Goal: Information Seeking & Learning: Learn about a topic

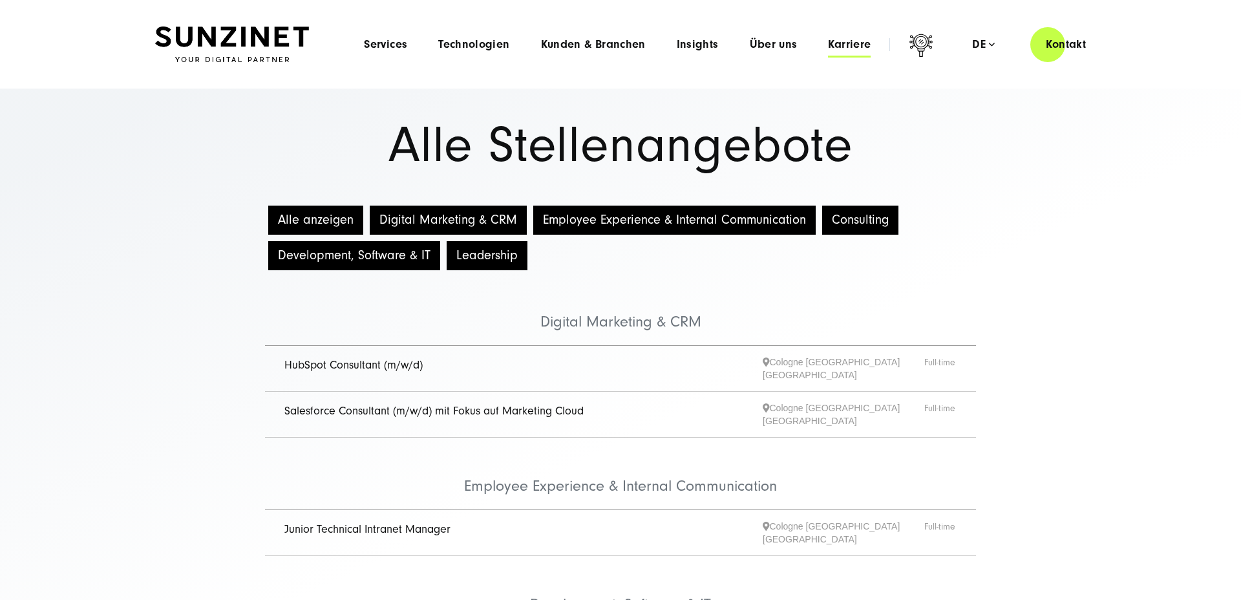
click at [847, 47] on span "Karriere" at bounding box center [849, 44] width 43 height 13
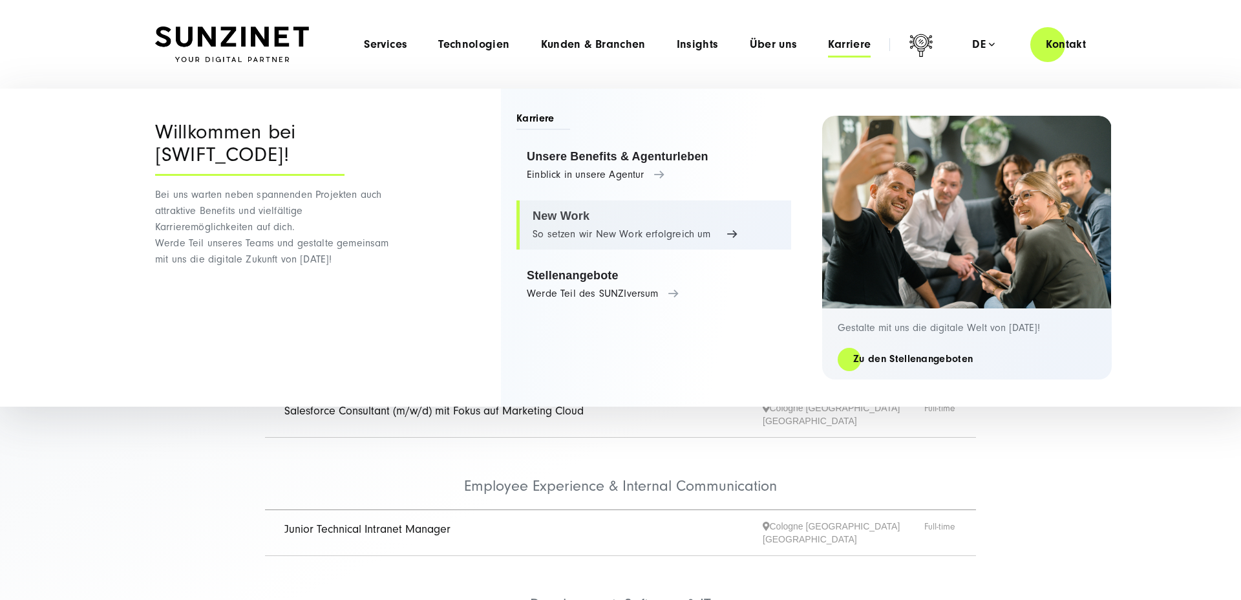
click at [568, 230] on link "New Work So setzen wir New Work erfolgreich um" at bounding box center [654, 224] width 275 height 49
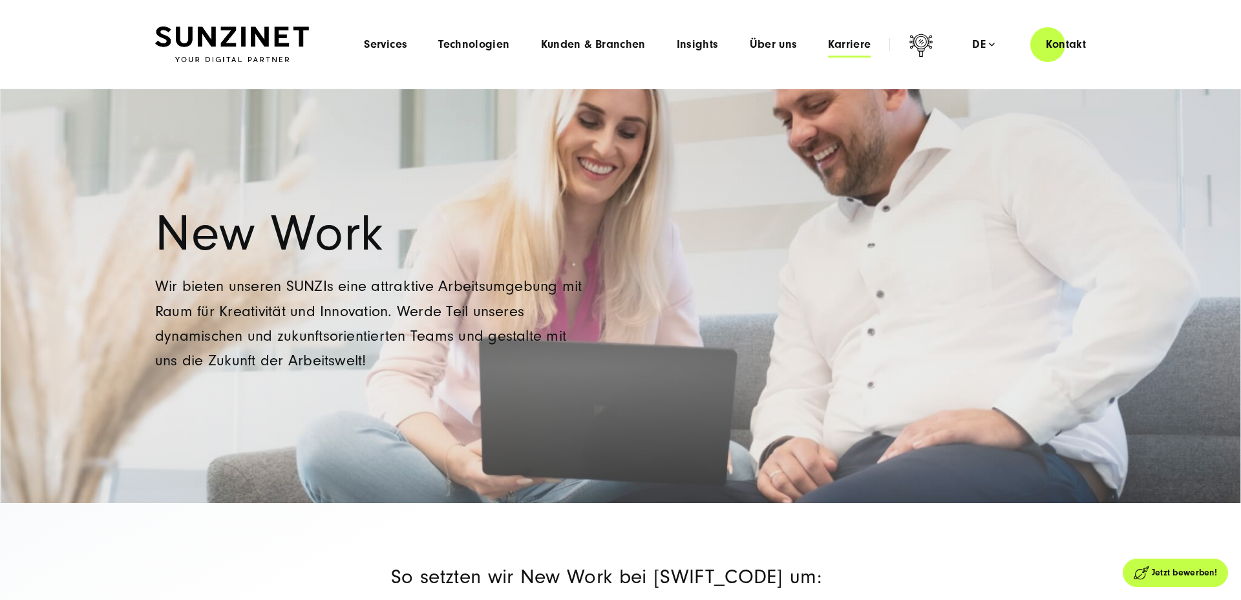
click at [846, 47] on span "Karriere" at bounding box center [849, 44] width 43 height 13
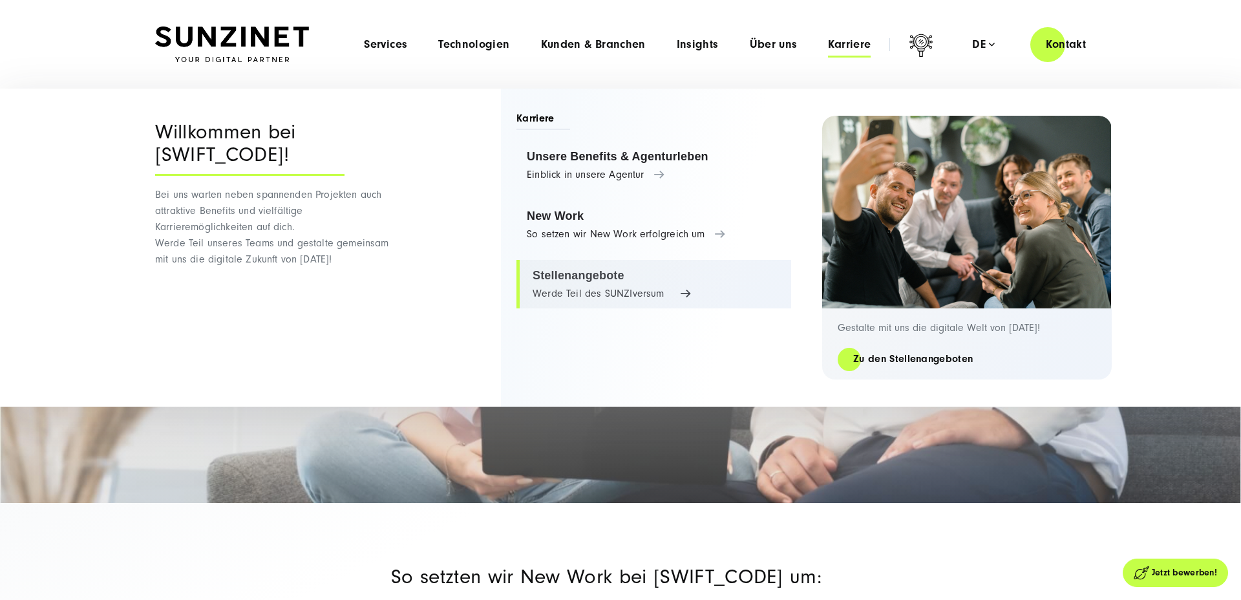
click at [547, 278] on link "Stellenangebote Werde Teil des SUNZIversum" at bounding box center [654, 284] width 275 height 49
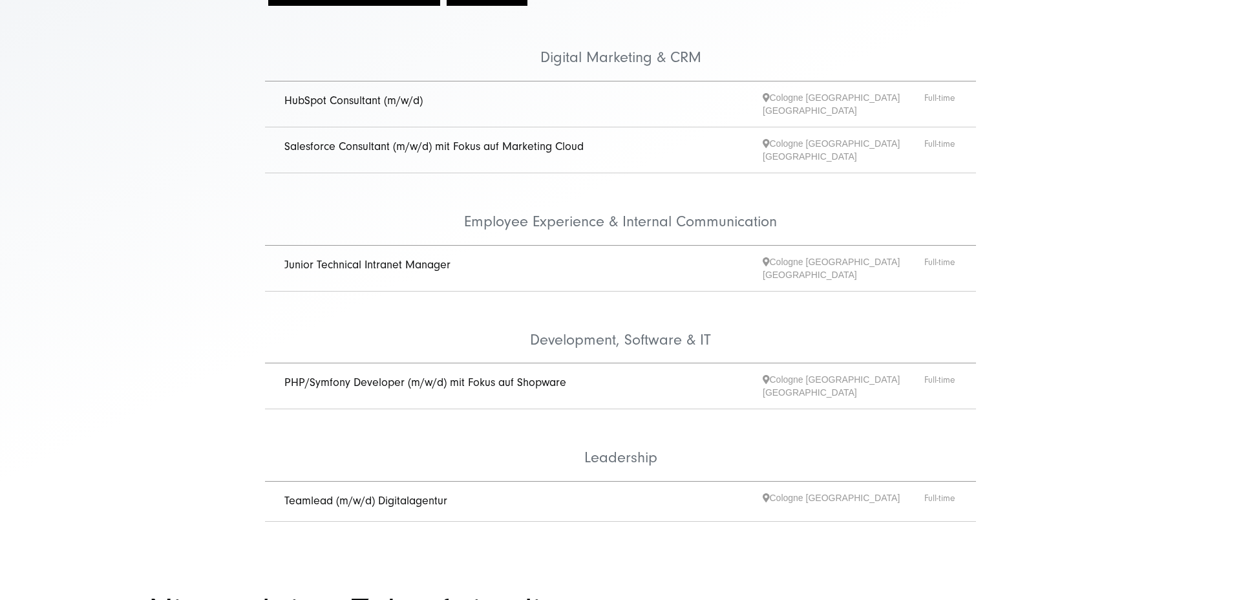
scroll to position [267, 0]
click at [787, 253] on span "Cologne [GEOGRAPHIC_DATA] [GEOGRAPHIC_DATA]" at bounding box center [844, 266] width 162 height 26
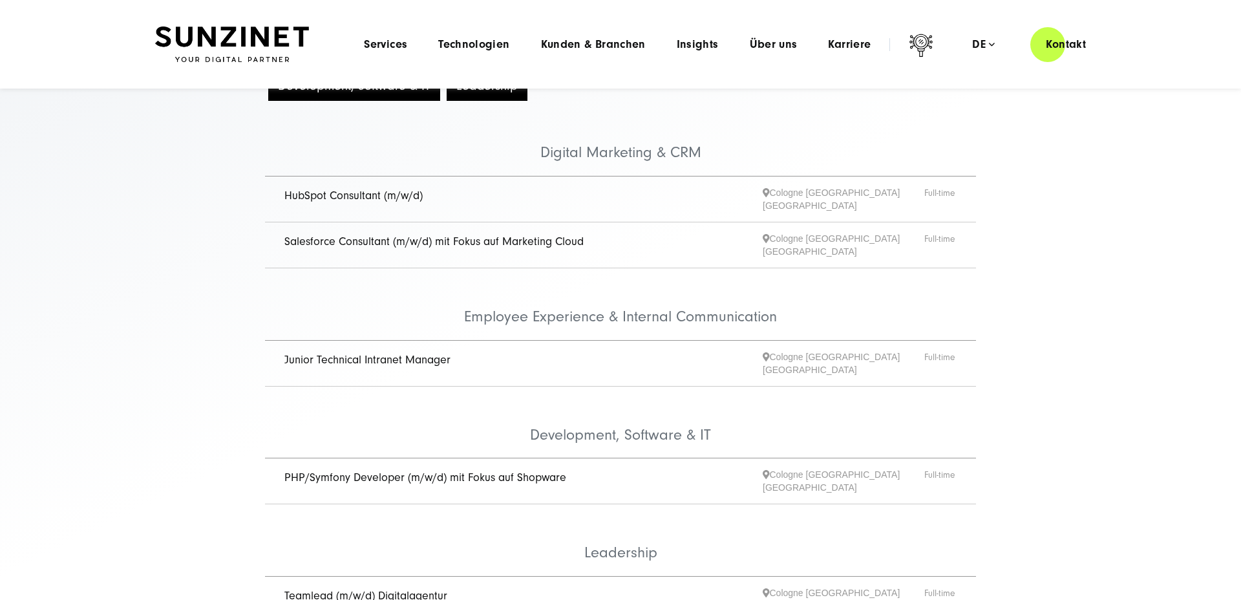
scroll to position [168, 0]
click at [453, 238] on link "Salesforce Consultant (m/w/d) mit Fokus auf Marketing Cloud" at bounding box center [433, 243] width 299 height 14
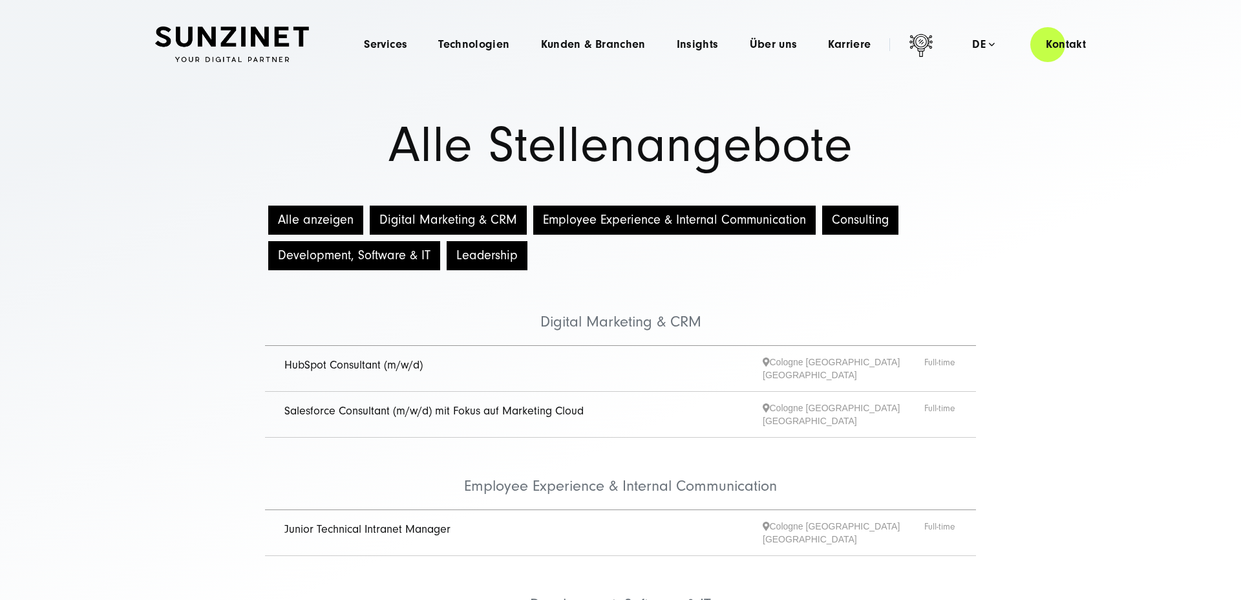
click at [345, 257] on button "Development, Software & IT" at bounding box center [354, 255] width 172 height 29
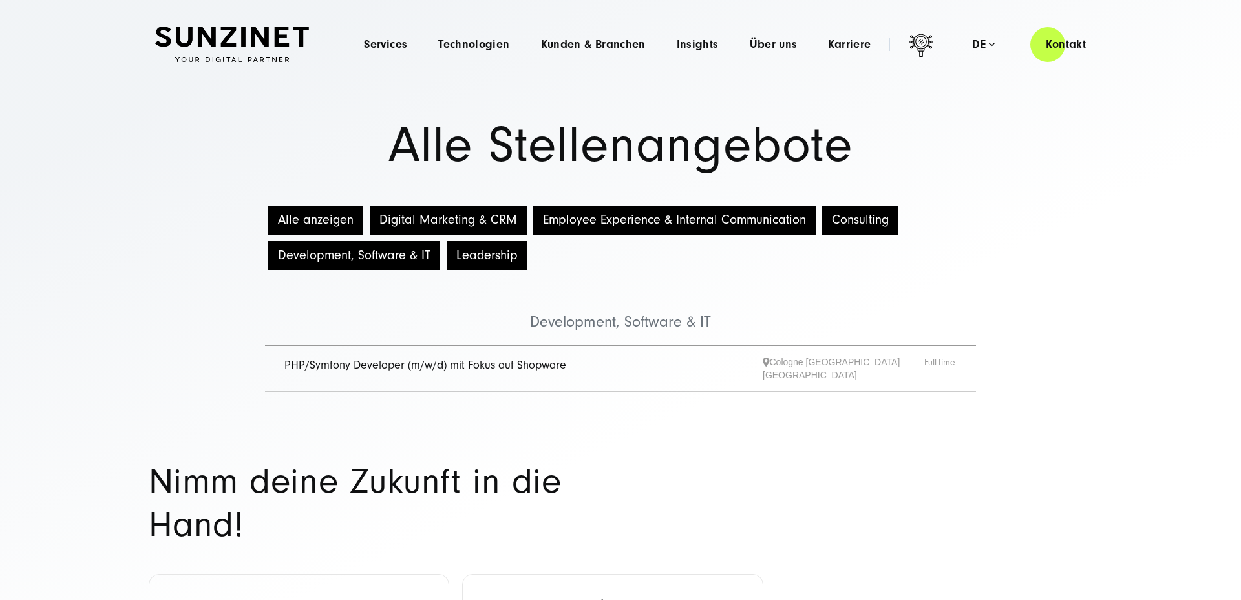
click at [386, 364] on link "PHP/Symfony Developer (m/w/d) mit Fokus auf Shopware" at bounding box center [425, 365] width 282 height 14
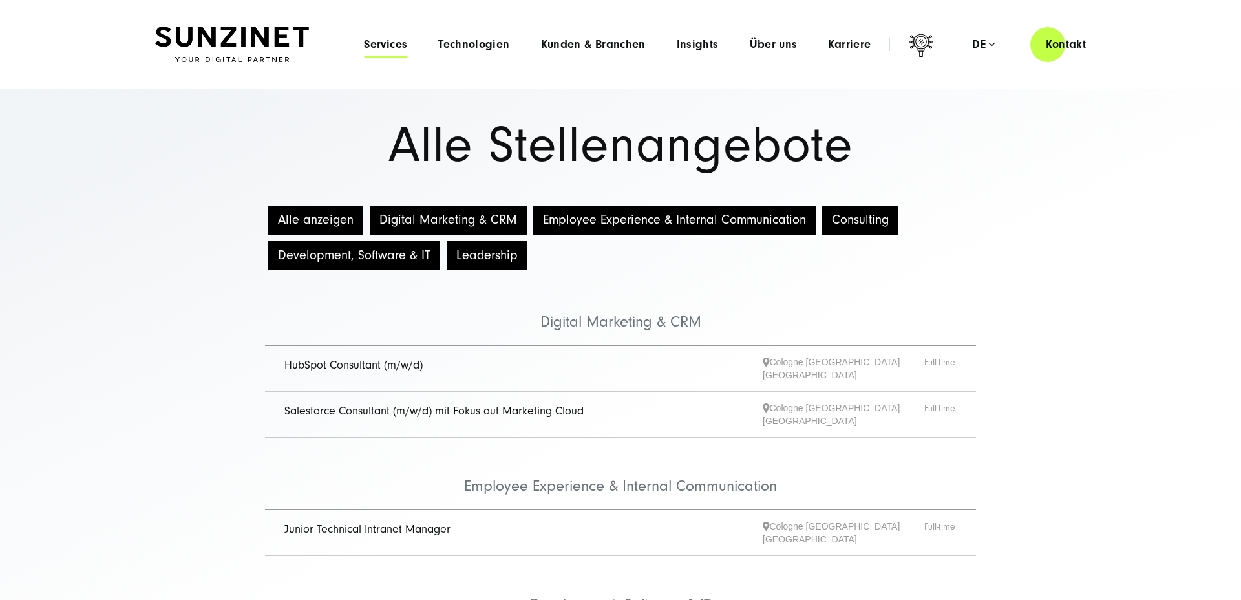
click at [391, 47] on span "Services" at bounding box center [385, 44] width 43 height 13
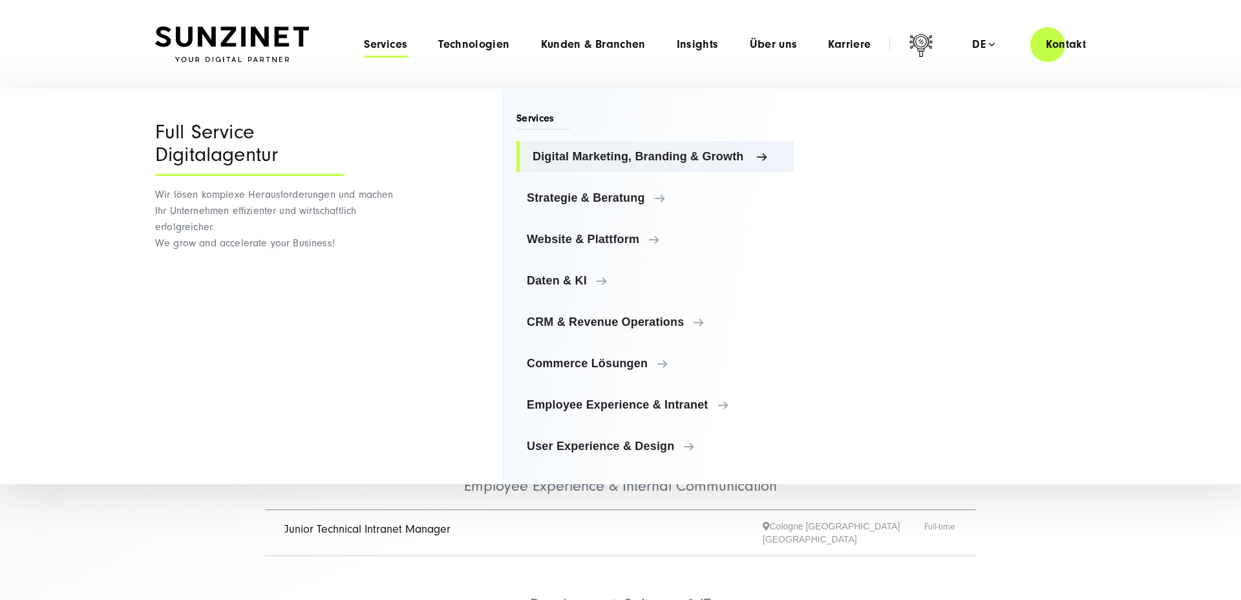
click at [583, 158] on span "Digital Marketing, Branding & Growth" at bounding box center [658, 156] width 251 height 13
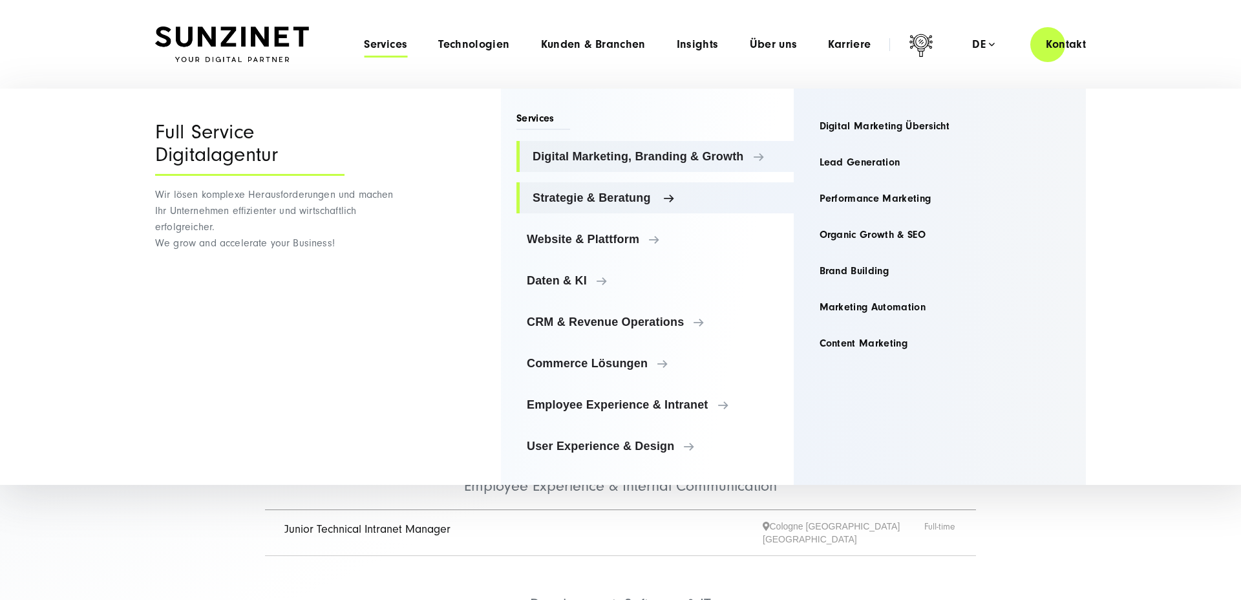
click at [579, 198] on span "Strategie & Beratung" at bounding box center [658, 197] width 251 height 13
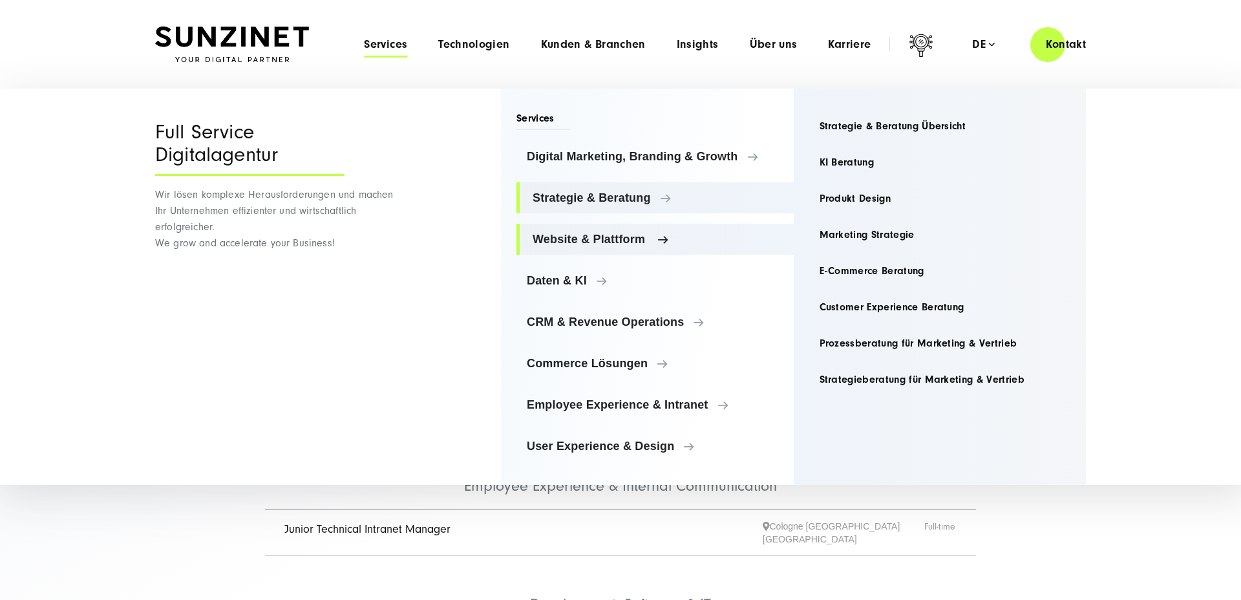
click at [589, 239] on span "Website & Plattform" at bounding box center [658, 239] width 251 height 13
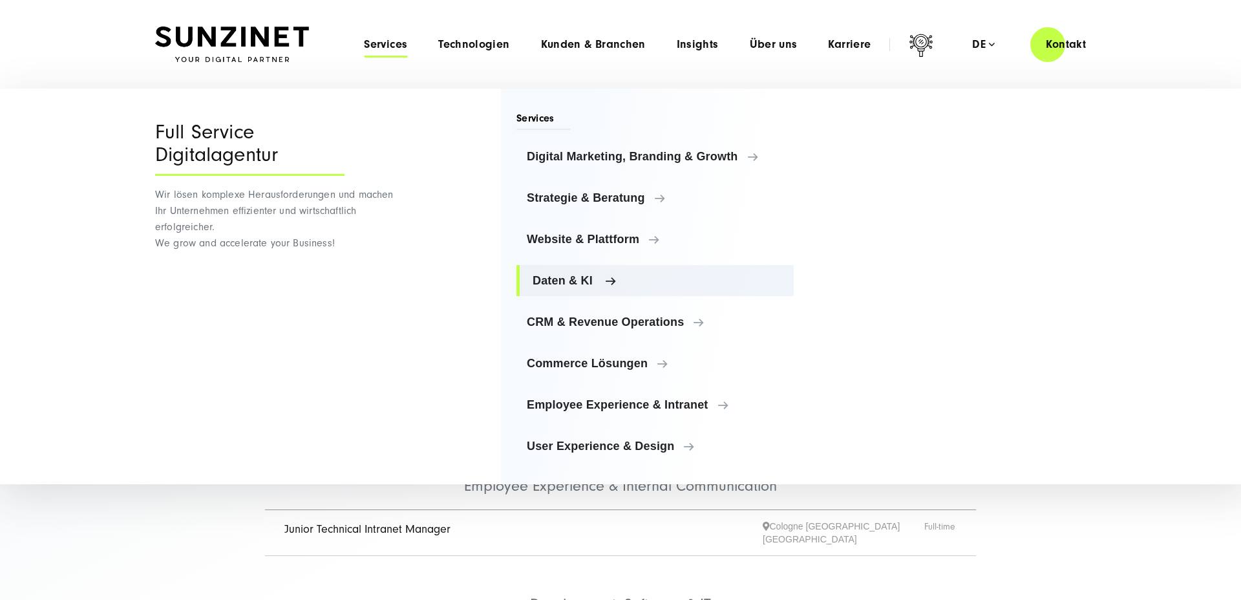
click at [573, 278] on span "Daten & KI" at bounding box center [658, 280] width 251 height 13
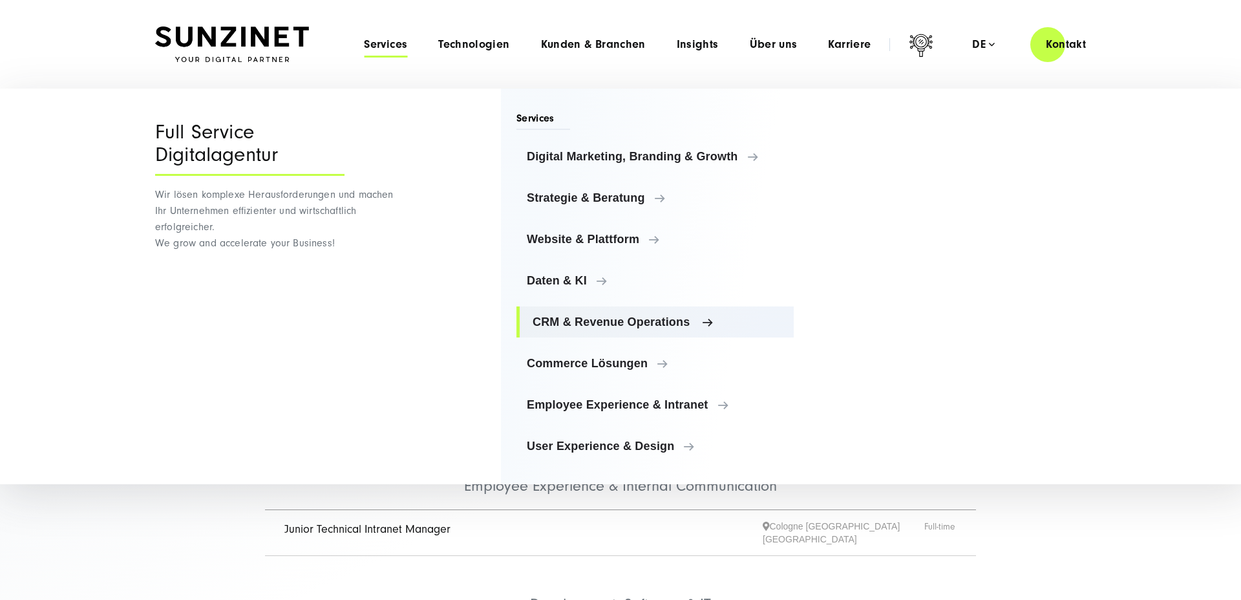
drag, startPoint x: 581, startPoint y: 319, endPoint x: 575, endPoint y: 310, distance: 10.4
click at [581, 319] on span "CRM & Revenue Operations" at bounding box center [658, 322] width 251 height 13
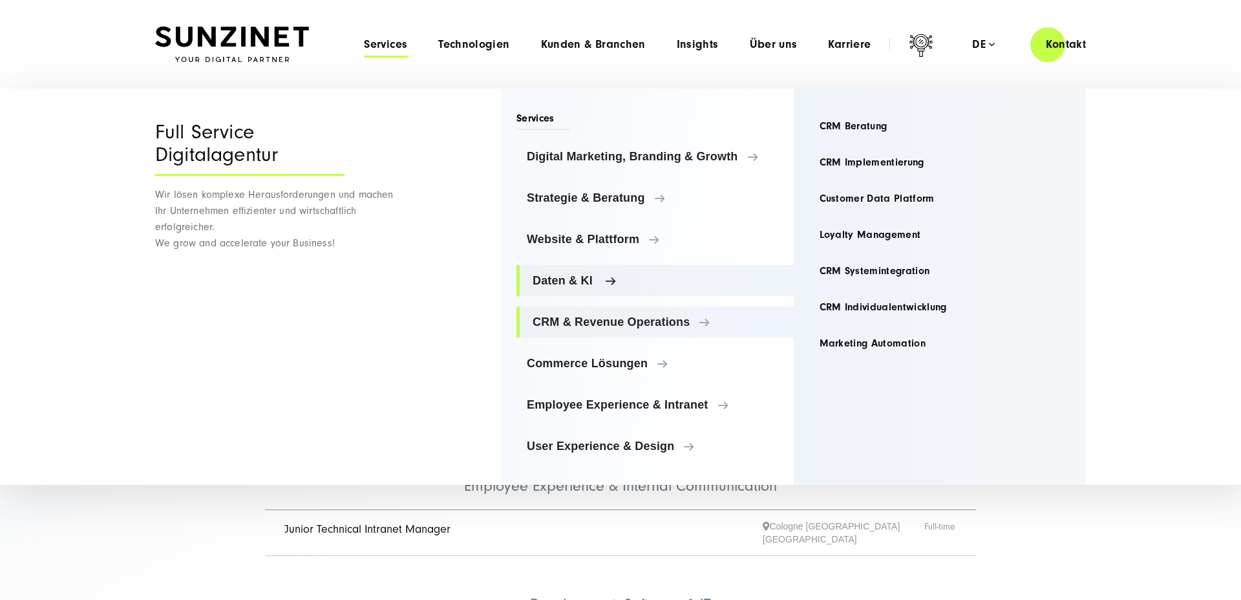
click at [573, 281] on span "Daten & KI" at bounding box center [658, 280] width 251 height 13
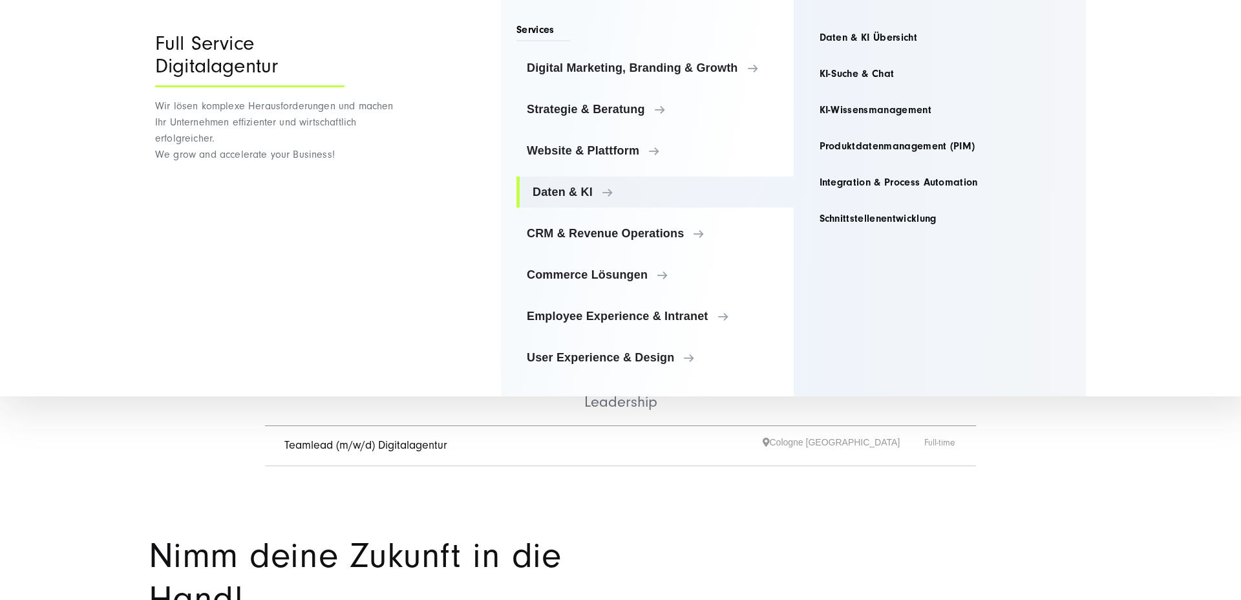
scroll to position [343, 0]
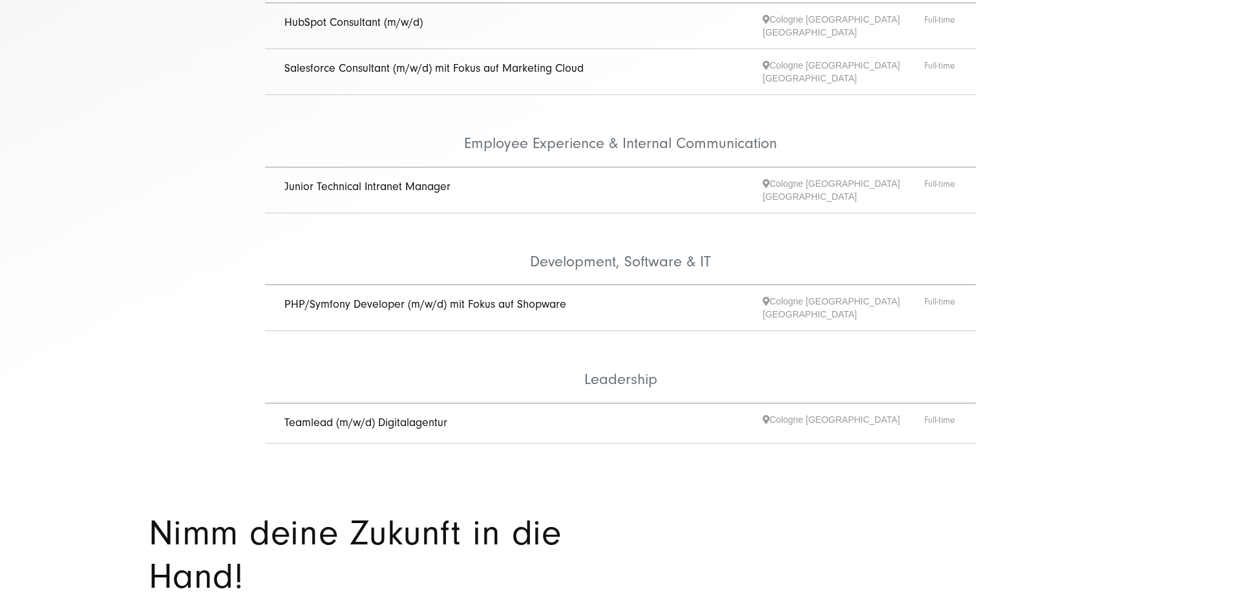
click at [594, 511] on h2 "Nimm deine Zukunft in die Hand!" at bounding box center [378, 554] width 459 height 87
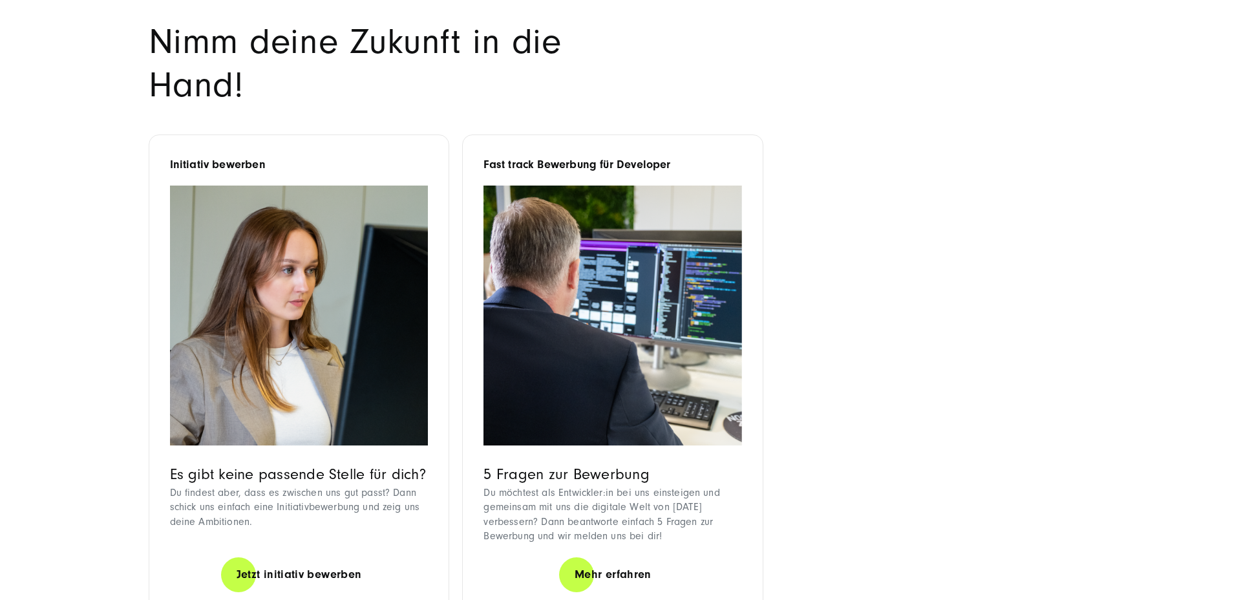
scroll to position [952, 0]
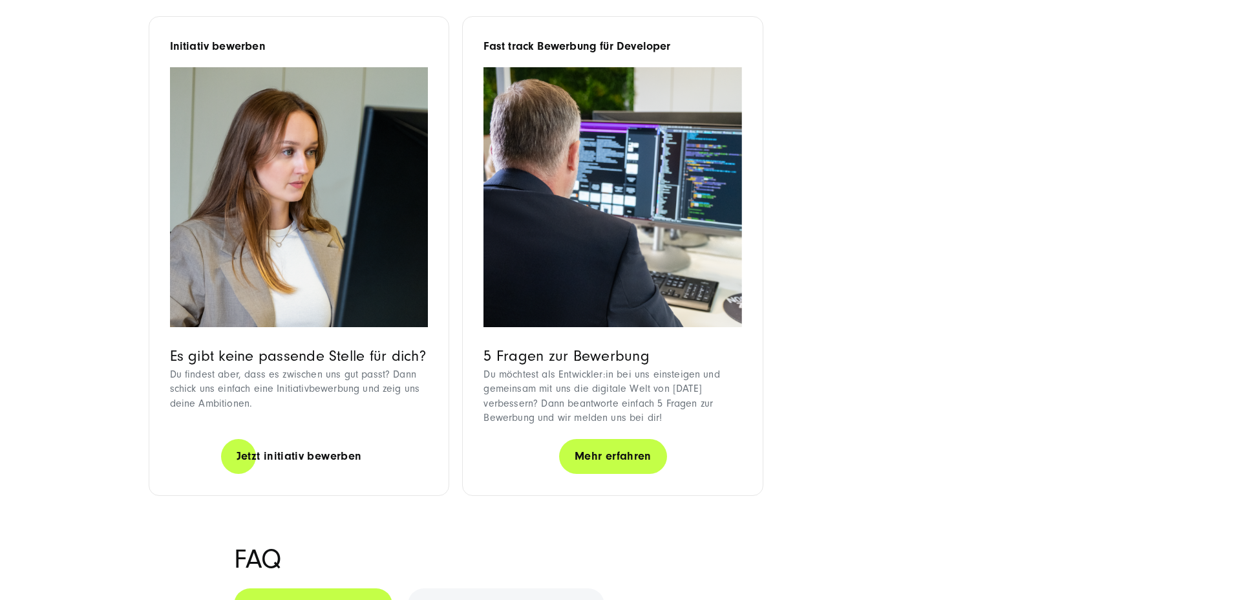
click at [638, 438] on link "Mehr erfahren" at bounding box center [613, 456] width 108 height 37
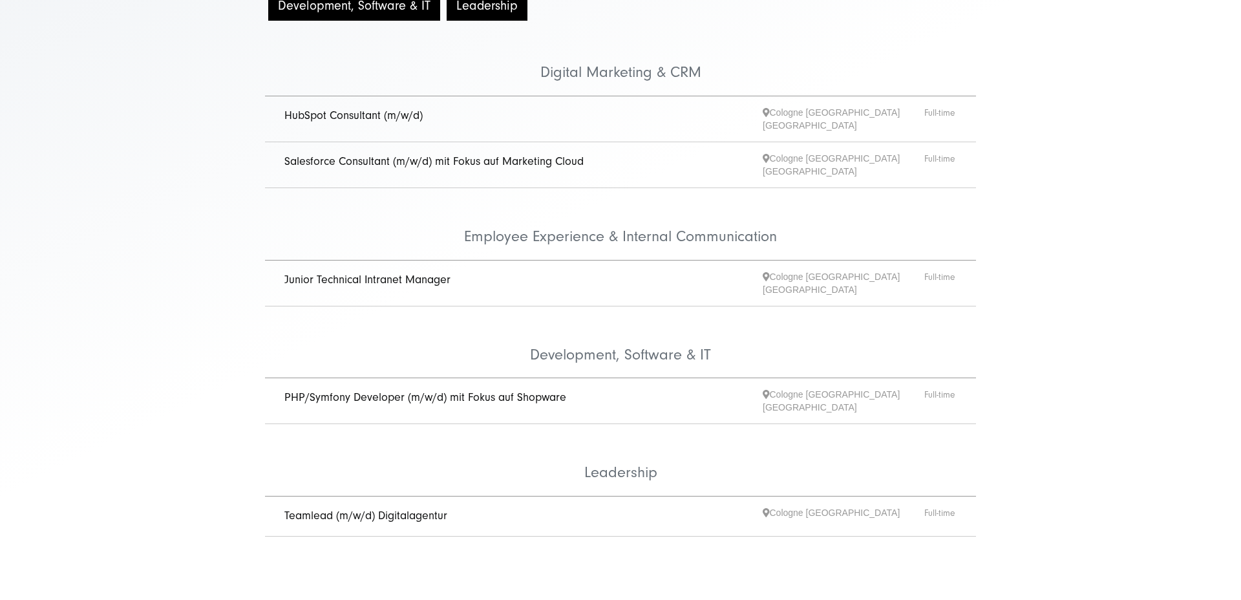
scroll to position [257, 0]
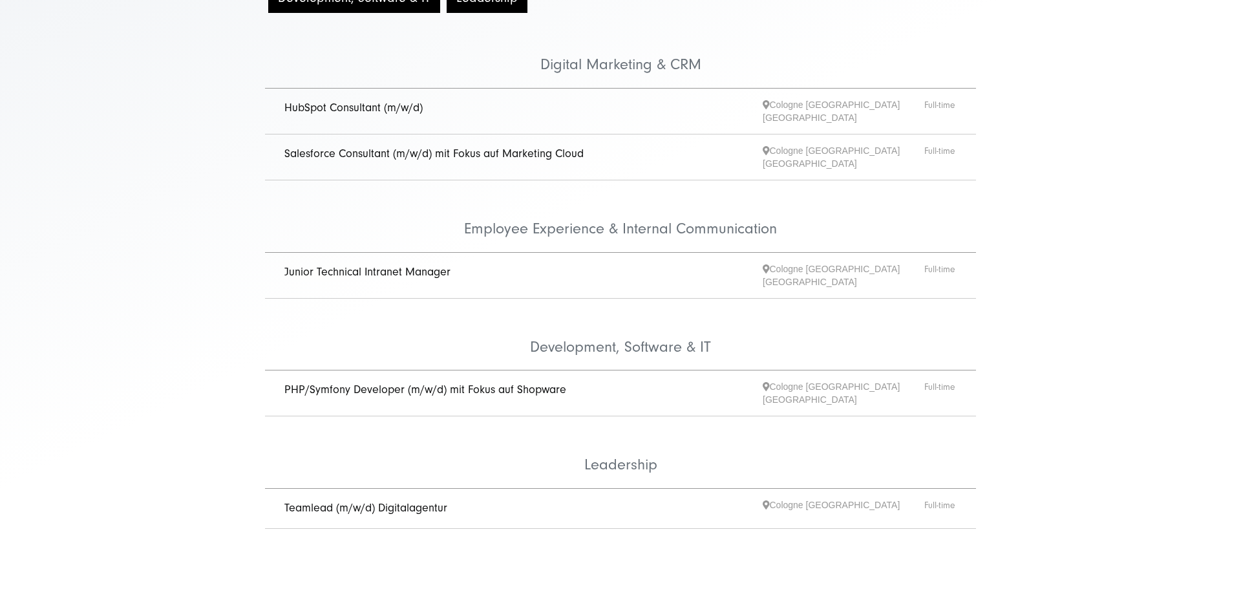
click at [405, 265] on link "Junior Technical Intranet Manager" at bounding box center [367, 272] width 166 height 14
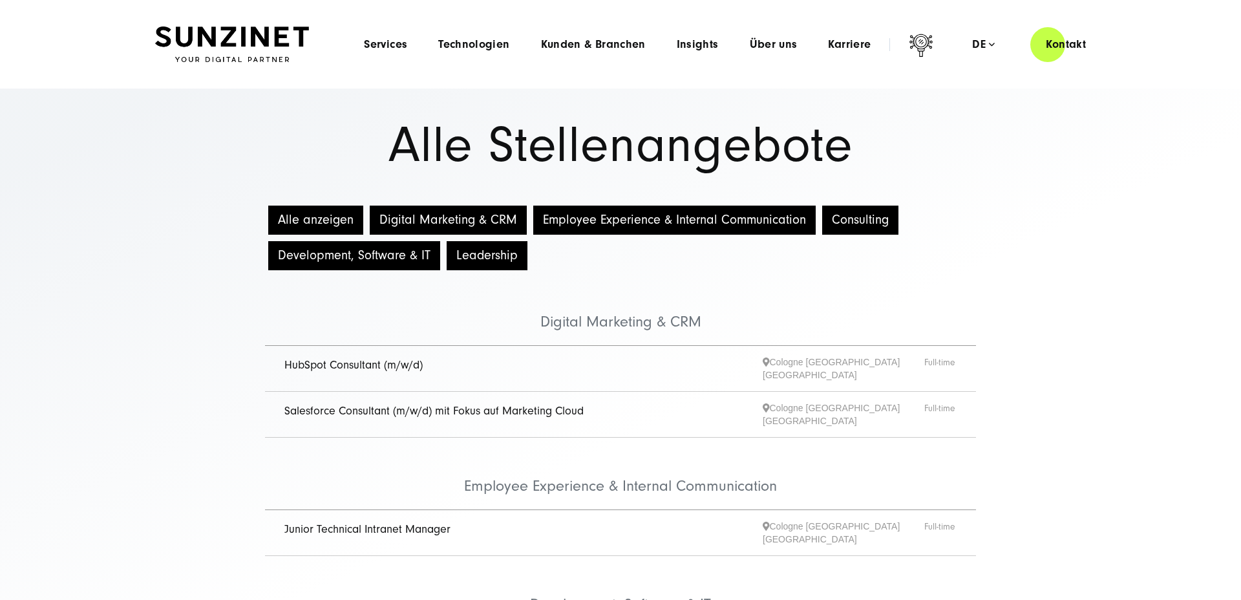
scroll to position [63, 0]
